Goal: Check status: Check status

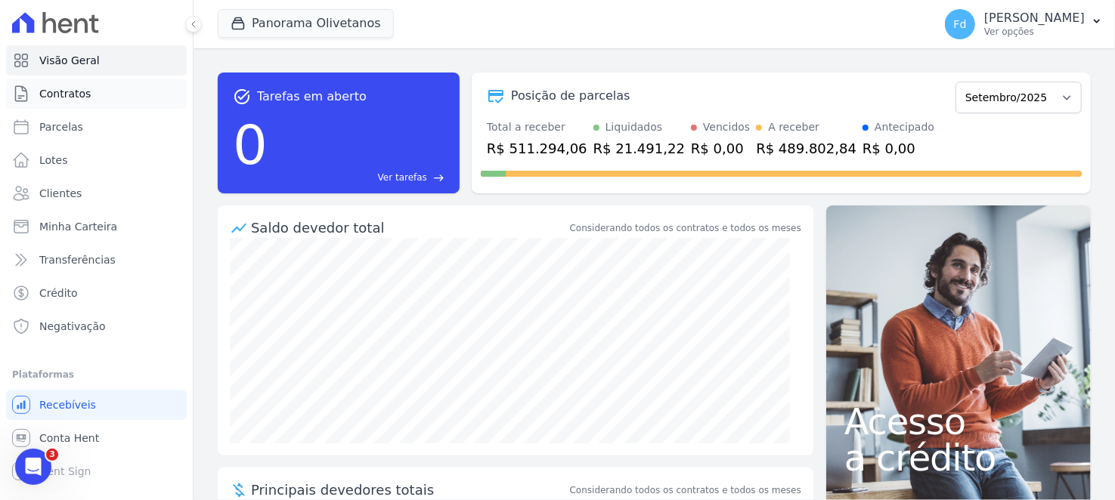
click at [138, 90] on link "Contratos" at bounding box center [96, 94] width 181 height 30
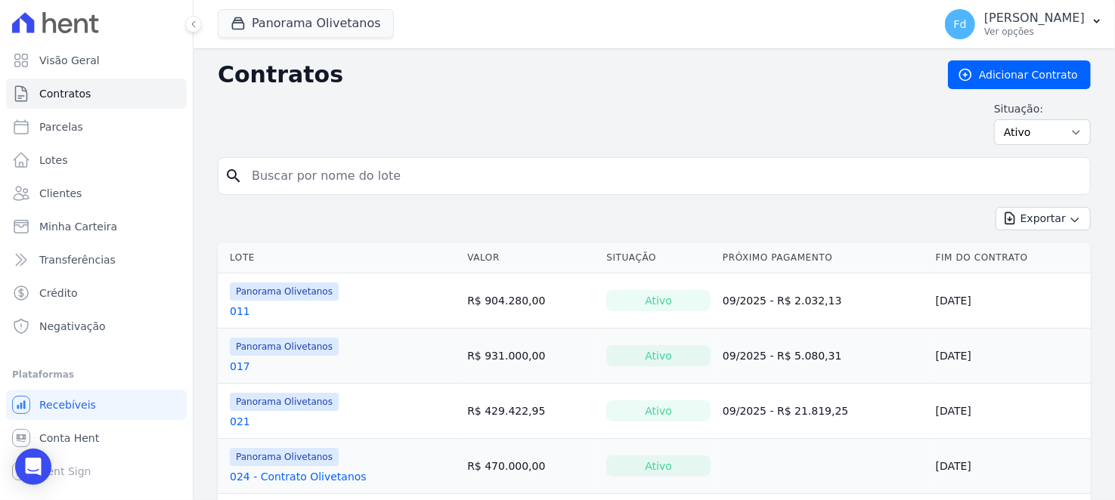
click at [312, 184] on input "search" at bounding box center [663, 176] width 841 height 30
type input "071"
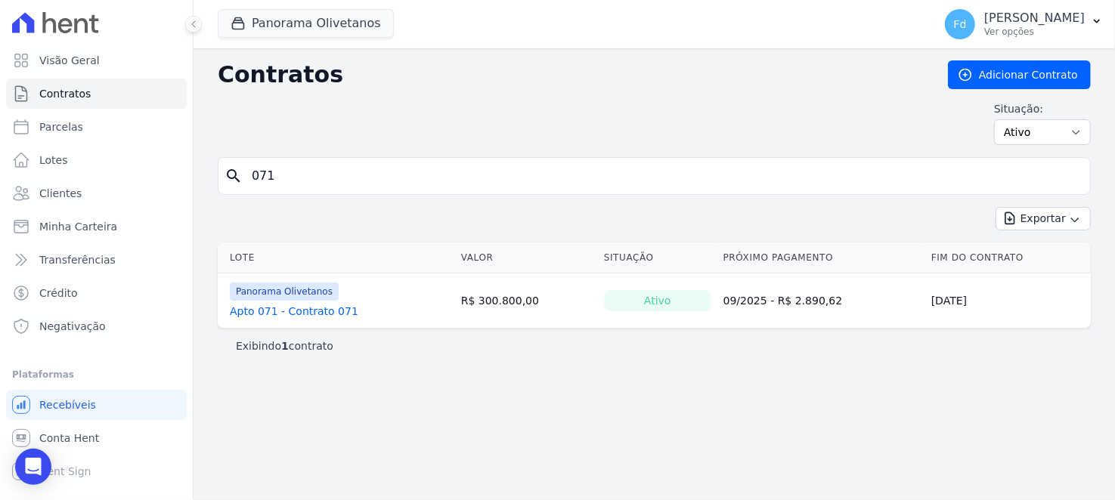
click at [320, 308] on link "Apto 071 - Contrato 071" at bounding box center [294, 311] width 128 height 15
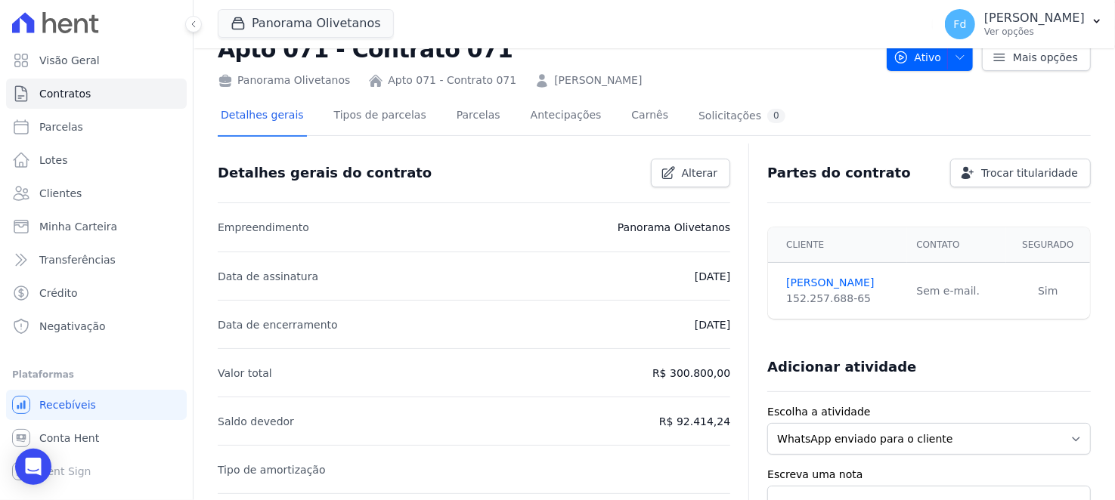
scroll to position [75, 0]
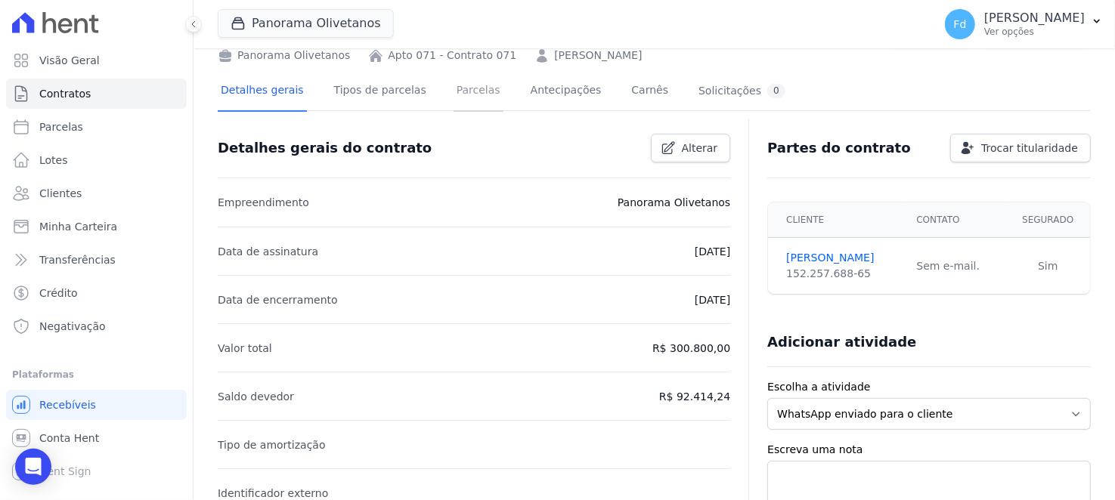
click at [471, 93] on link "Parcelas" at bounding box center [478, 92] width 50 height 40
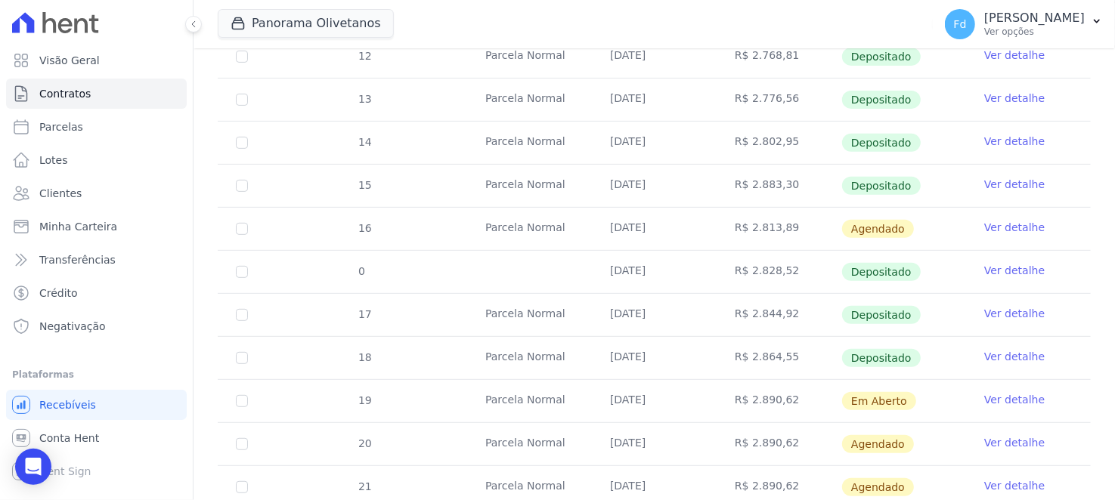
scroll to position [453, 0]
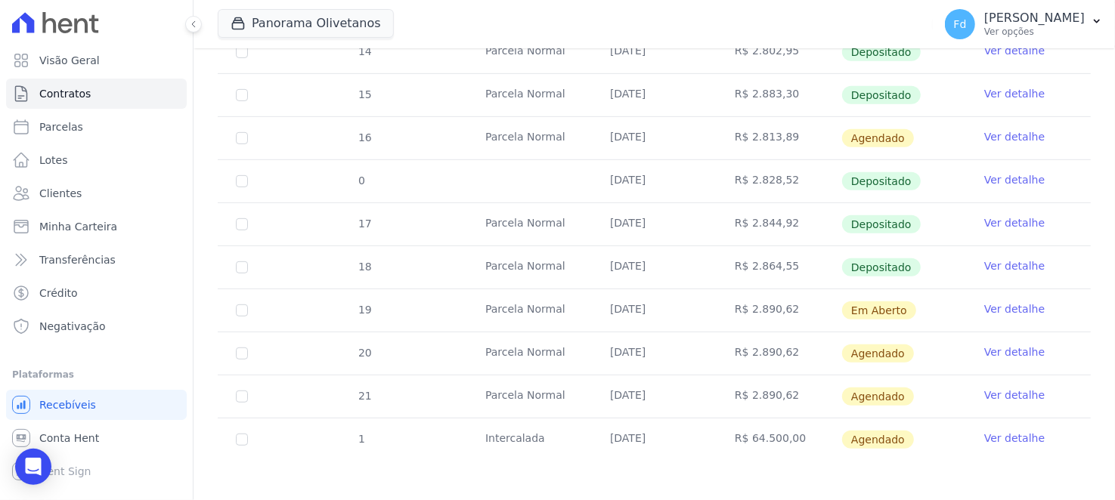
click at [1029, 309] on td "Ver detalhe" at bounding box center [1028, 310] width 125 height 42
click at [1020, 305] on link "Ver detalhe" at bounding box center [1014, 308] width 60 height 15
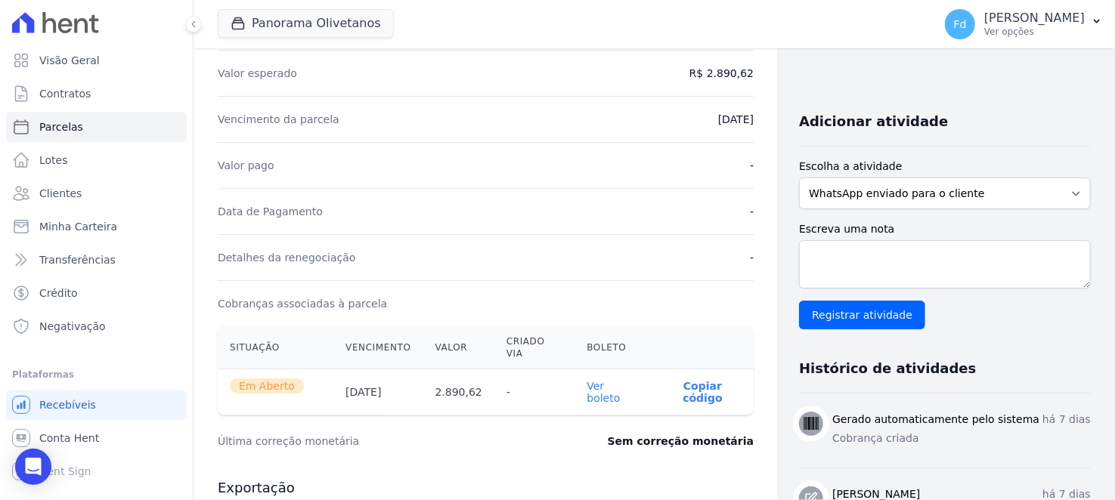
scroll to position [302, 0]
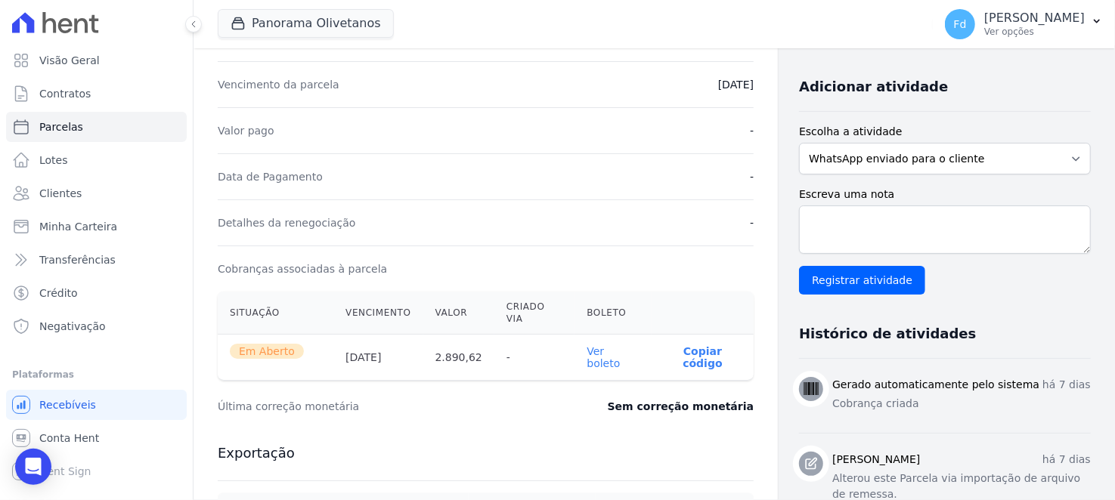
click at [620, 345] on link "Ver boleto" at bounding box center [602, 357] width 33 height 24
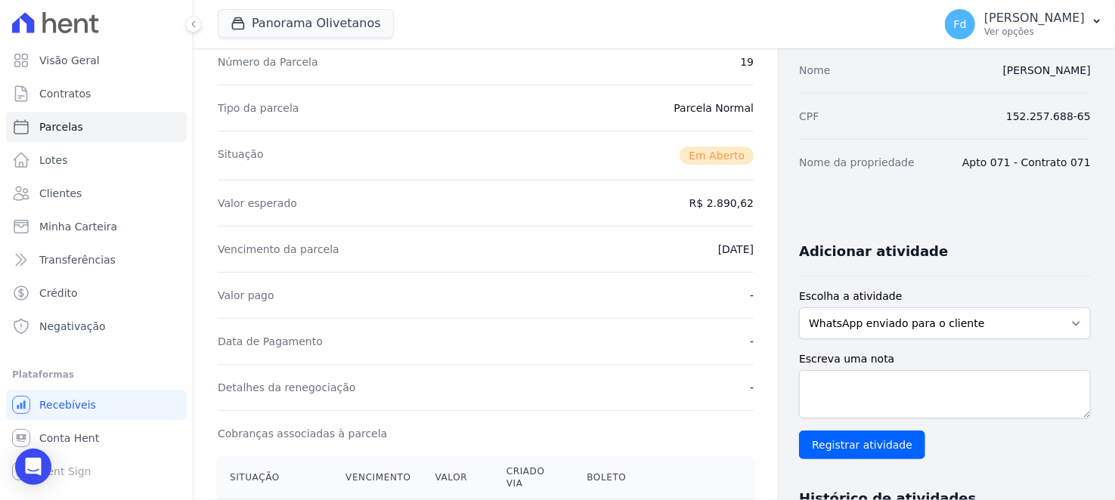
scroll to position [0, 0]
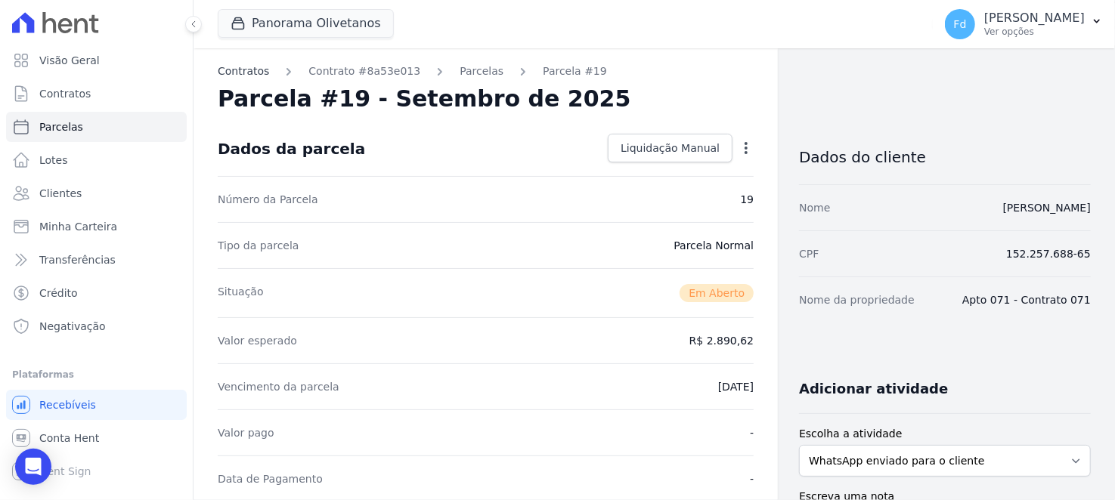
click at [243, 68] on link "Contratos" at bounding box center [243, 71] width 51 height 16
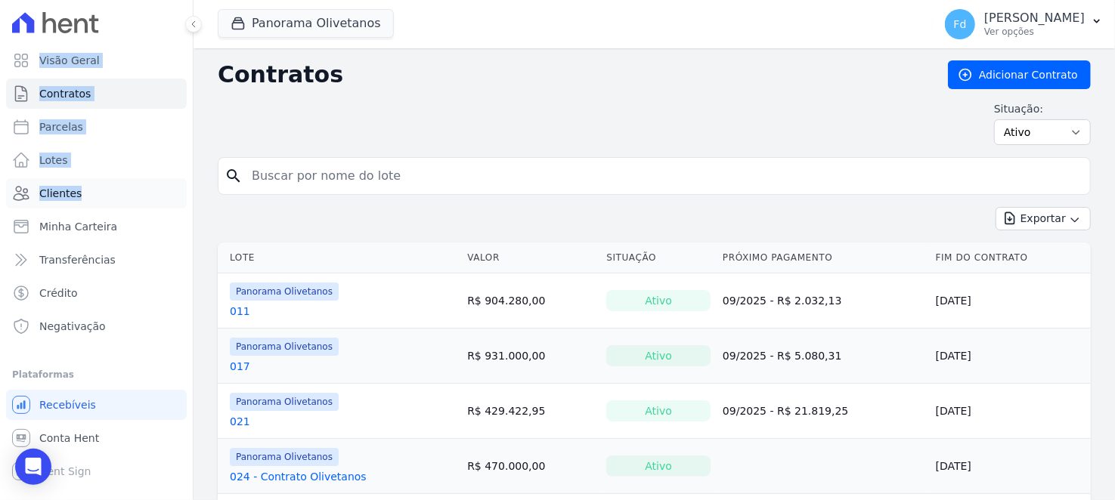
drag, startPoint x: 339, startPoint y: 178, endPoint x: 107, endPoint y: 181, distance: 232.0
drag, startPoint x: 537, startPoint y: 154, endPoint x: 537, endPoint y: 171, distance: 16.6
click at [537, 171] on input "search" at bounding box center [663, 176] width 841 height 30
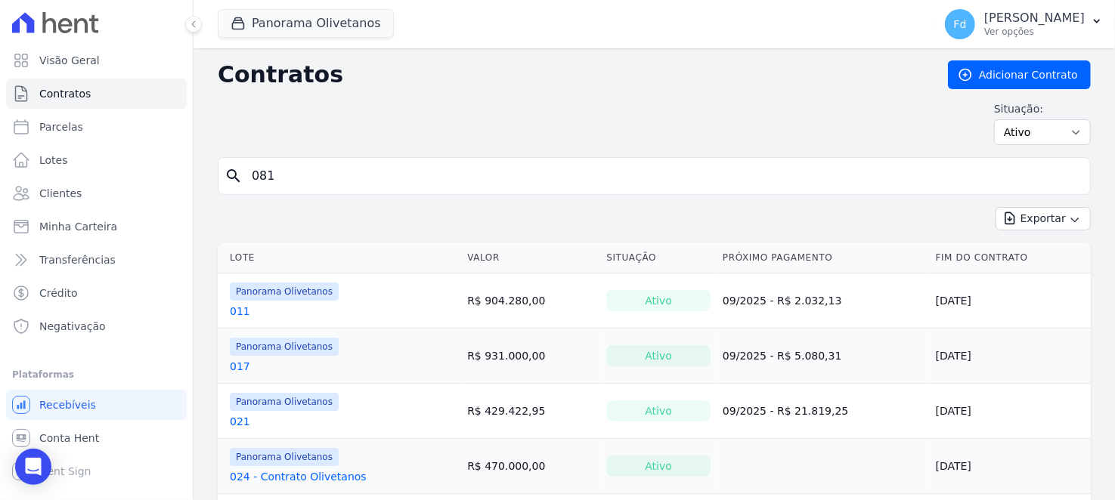
type input "081"
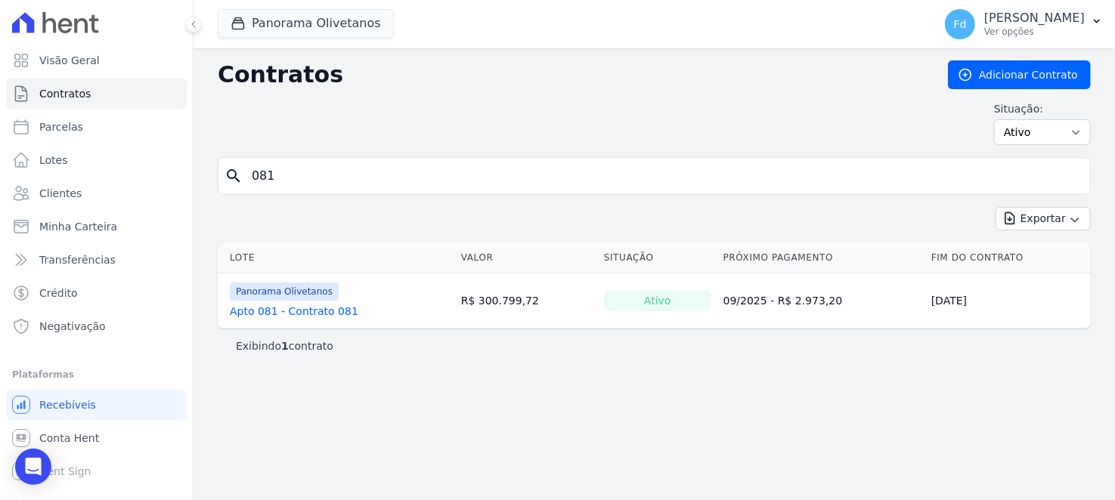
click at [295, 310] on link "Apto 081 - Contrato 081" at bounding box center [294, 311] width 128 height 15
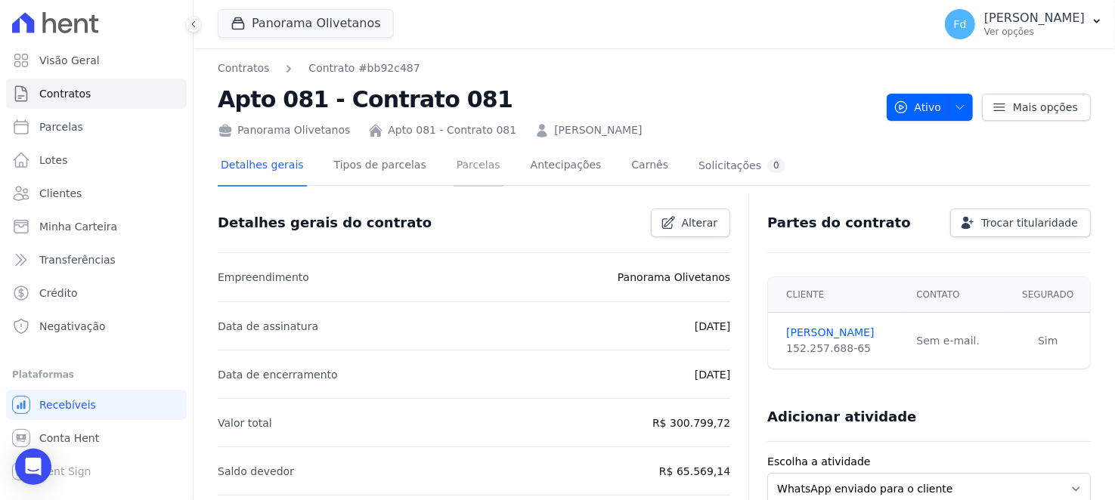
click at [456, 147] on link "Parcelas" at bounding box center [478, 167] width 50 height 40
click at [459, 173] on link "Parcelas" at bounding box center [478, 167] width 50 height 40
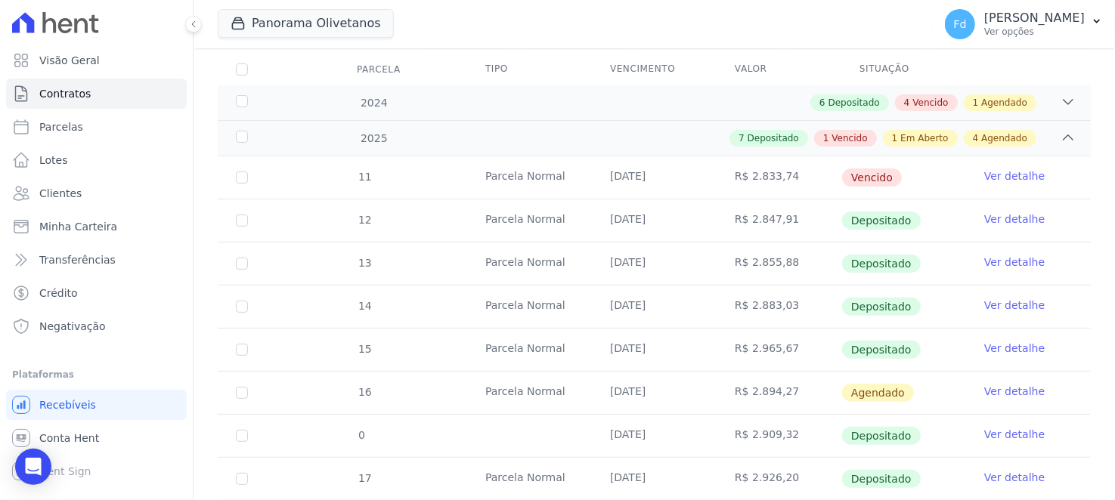
scroll to position [302, 0]
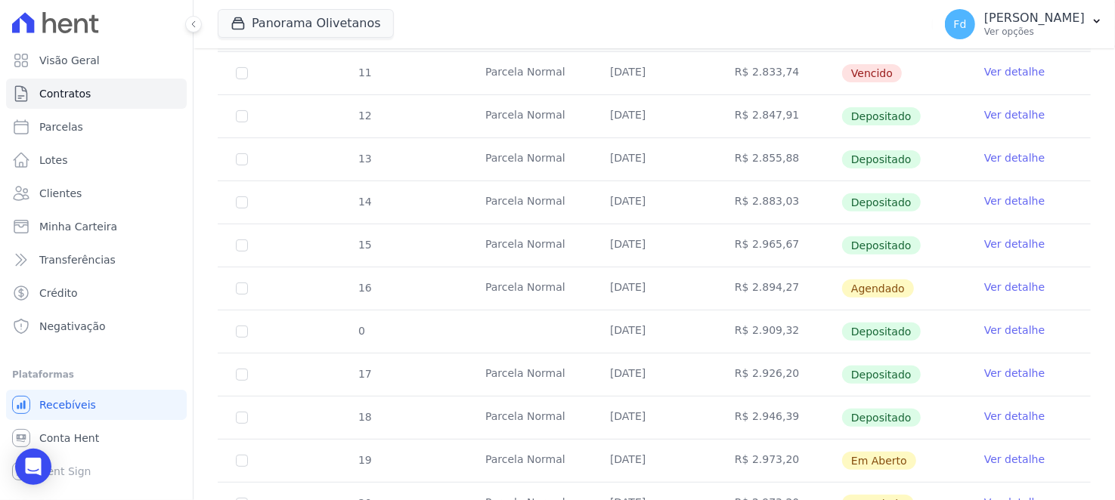
click at [1005, 452] on link "Ver detalhe" at bounding box center [1014, 459] width 60 height 15
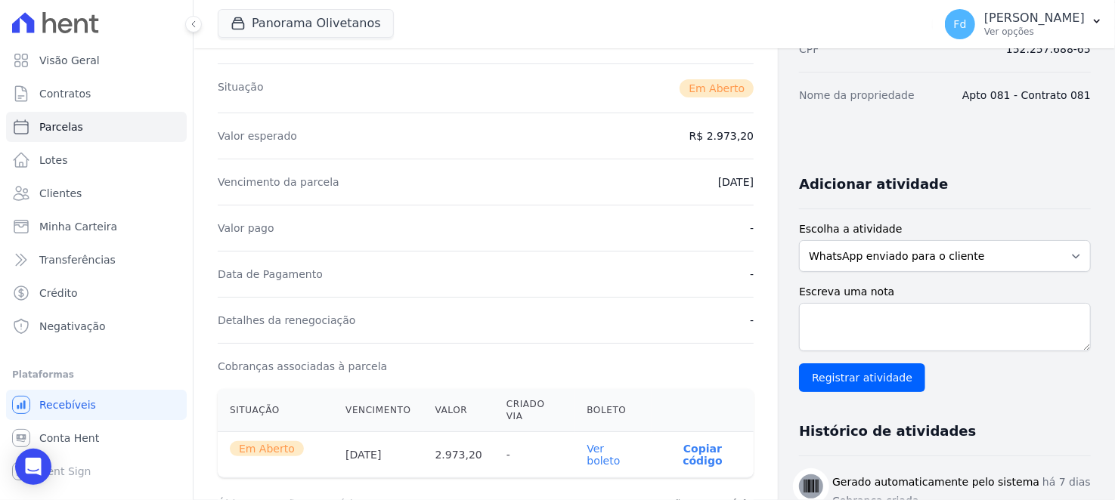
scroll to position [227, 0]
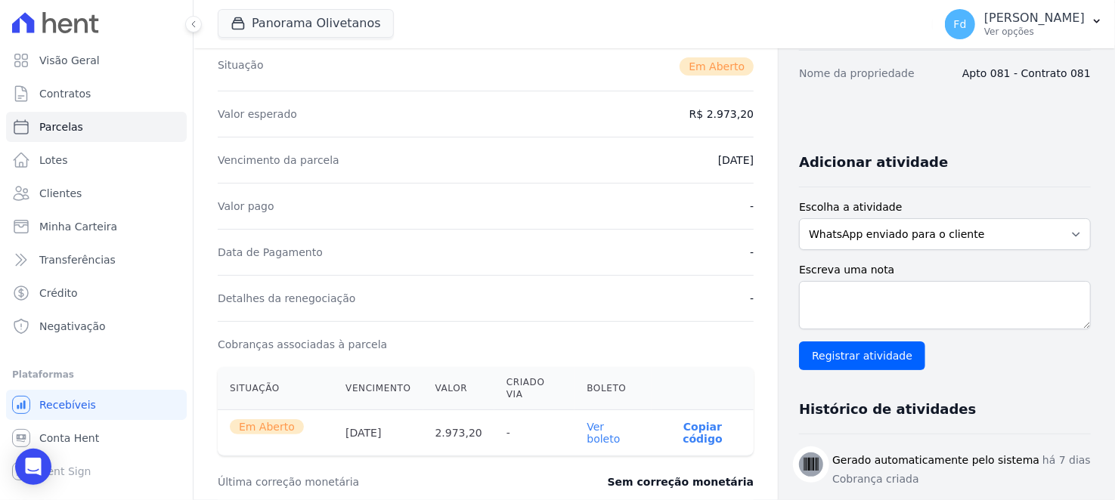
drag, startPoint x: 386, startPoint y: 212, endPoint x: 546, endPoint y: 404, distance: 250.0
click at [396, 227] on dl "Número da Parcela 19 Tipo da parcela [GEOGRAPHIC_DATA] Situação Em [GEOGRAPHIC_…" at bounding box center [486, 202] width 536 height 507
click at [616, 421] on link "Ver boleto" at bounding box center [602, 433] width 33 height 24
